Goal: Register for event/course

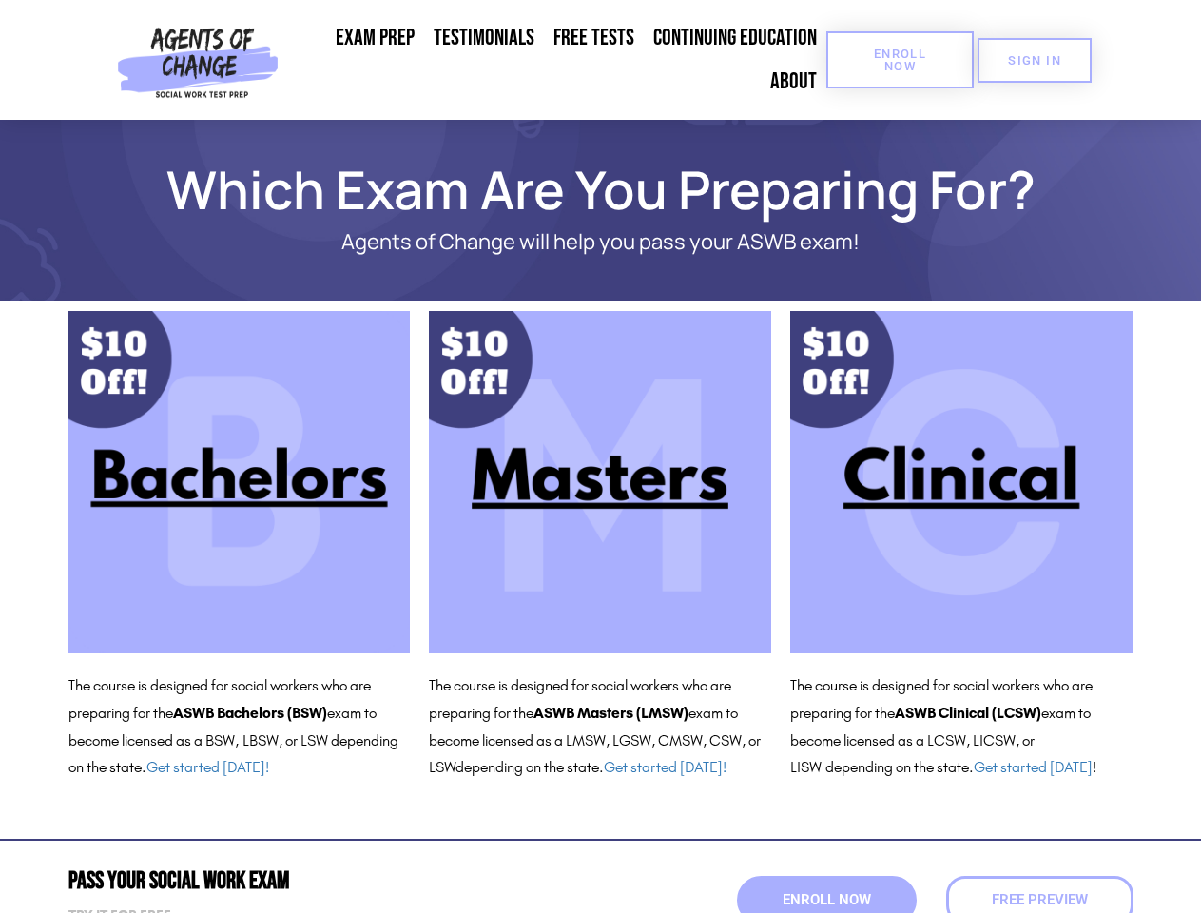
click at [899, 60] on span "Enroll Now" at bounding box center [900, 60] width 87 height 25
click at [1034, 60] on span "SIGN IN" at bounding box center [1034, 60] width 53 height 12
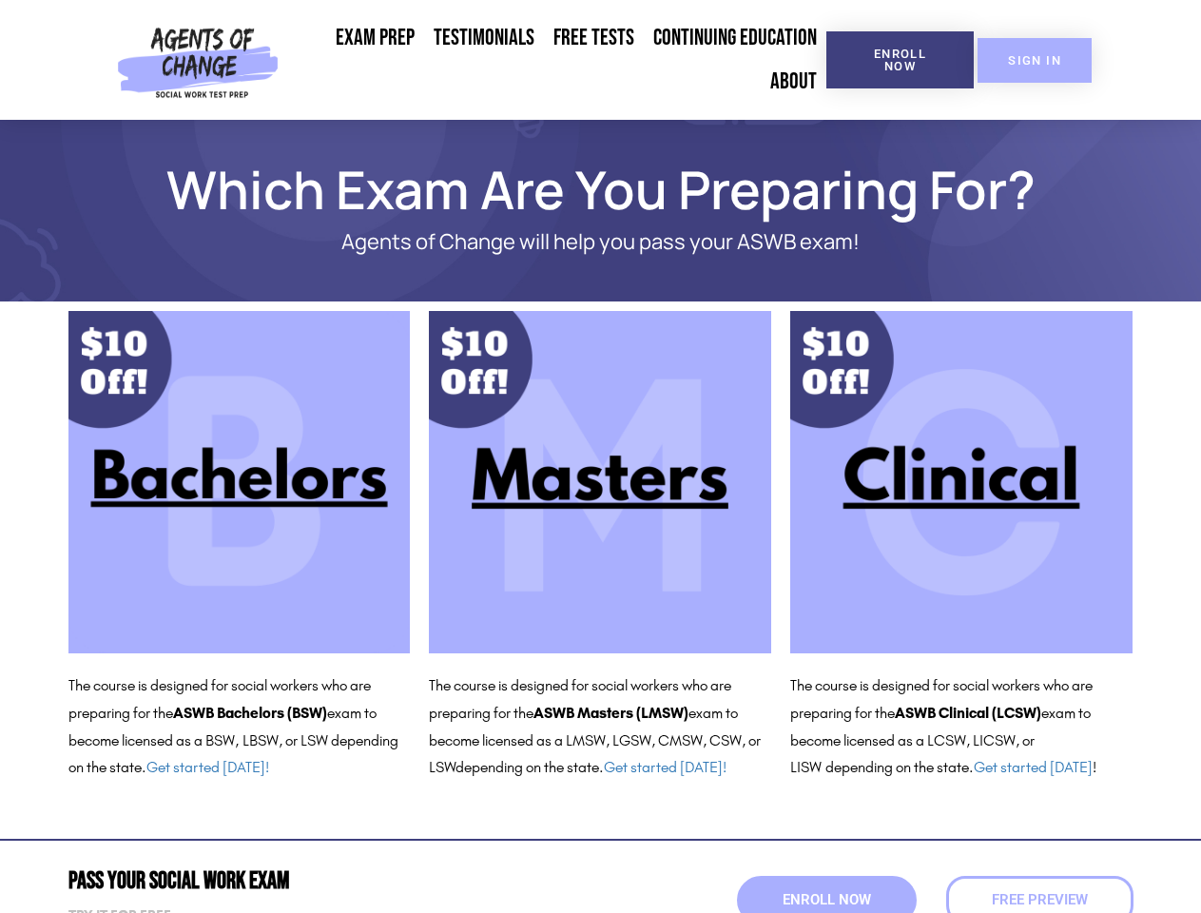
click at [1034, 60] on span "SIGN IN" at bounding box center [1034, 60] width 53 height 12
click at [826, 899] on span "Enroll Now" at bounding box center [826, 900] width 97 height 16
click at [1039, 899] on span "Free Preview" at bounding box center [1039, 900] width 106 height 16
